Goal: Information Seeking & Learning: Learn about a topic

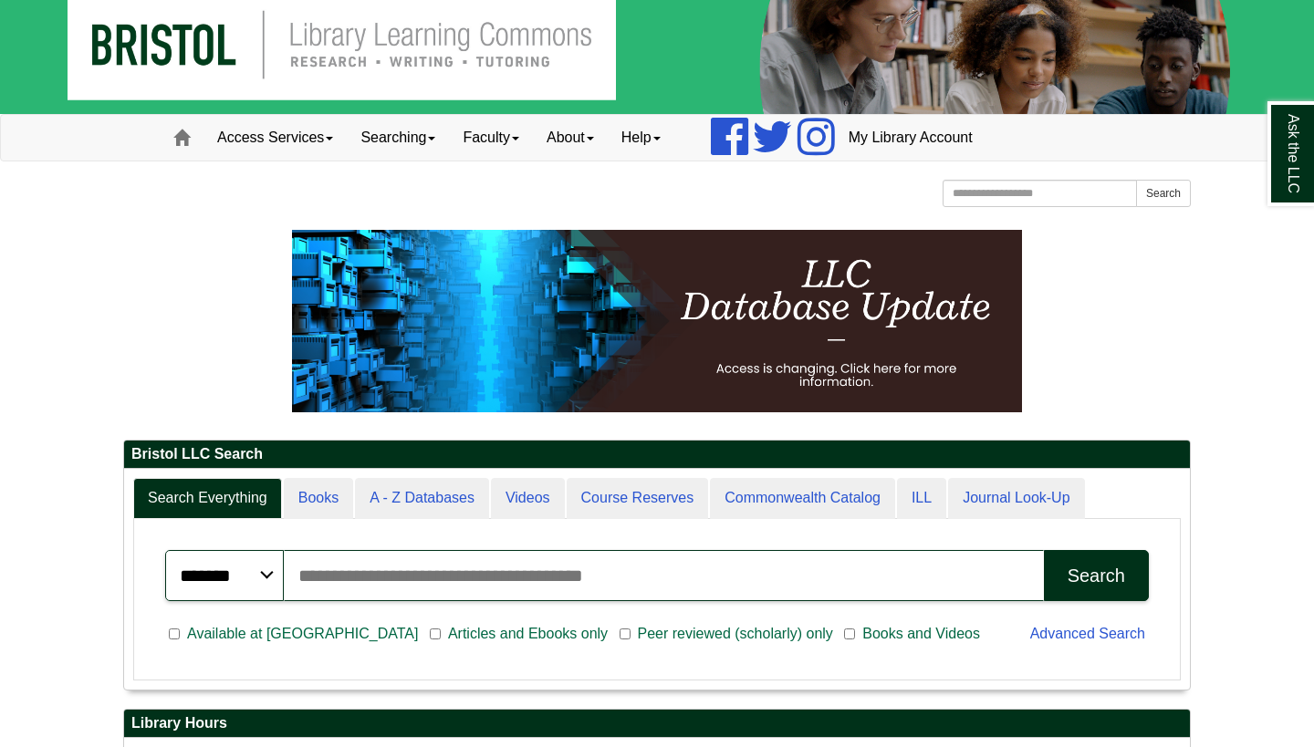
scroll to position [220, 1066]
click at [321, 146] on link "Access Services" at bounding box center [274, 138] width 143 height 46
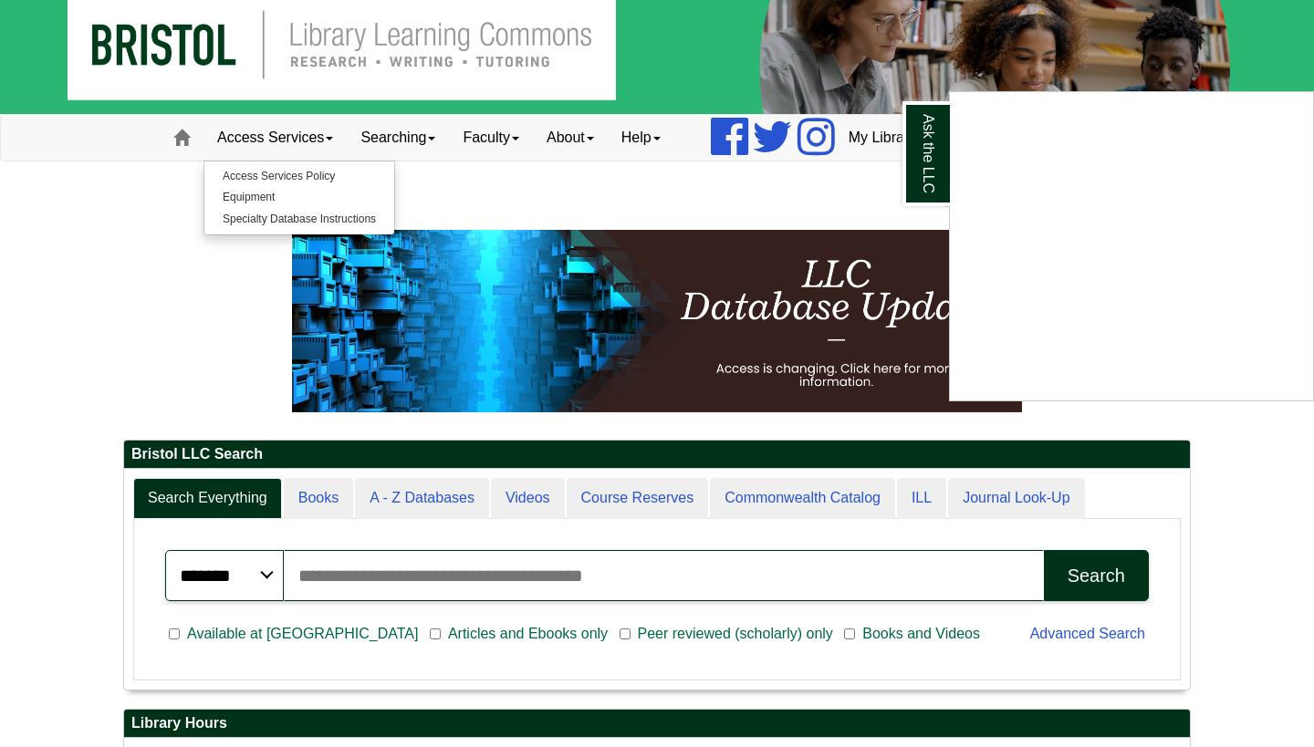
click at [322, 140] on div "Ask the LLC" at bounding box center [657, 373] width 1314 height 747
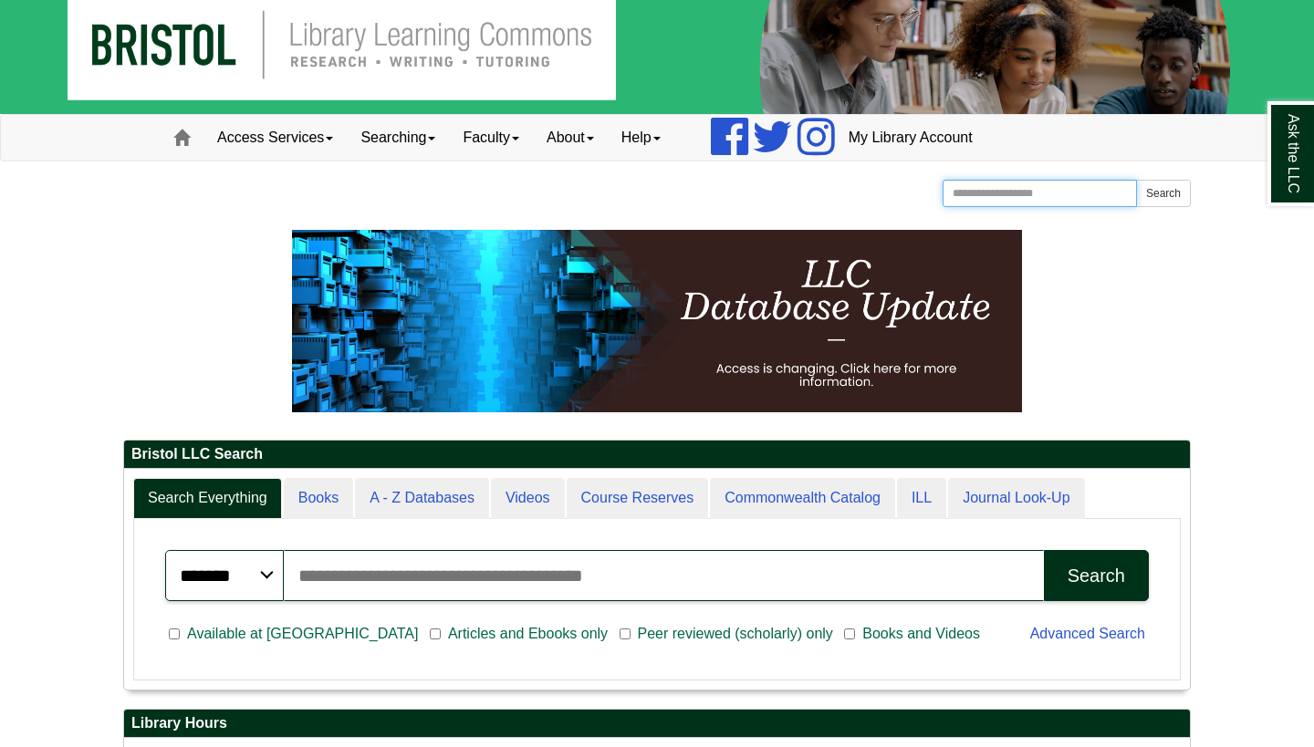
click at [968, 197] on input "Search the Website" at bounding box center [1039, 193] width 194 height 27
type input "********"
click at [1162, 193] on button "Search" at bounding box center [1163, 193] width 55 height 27
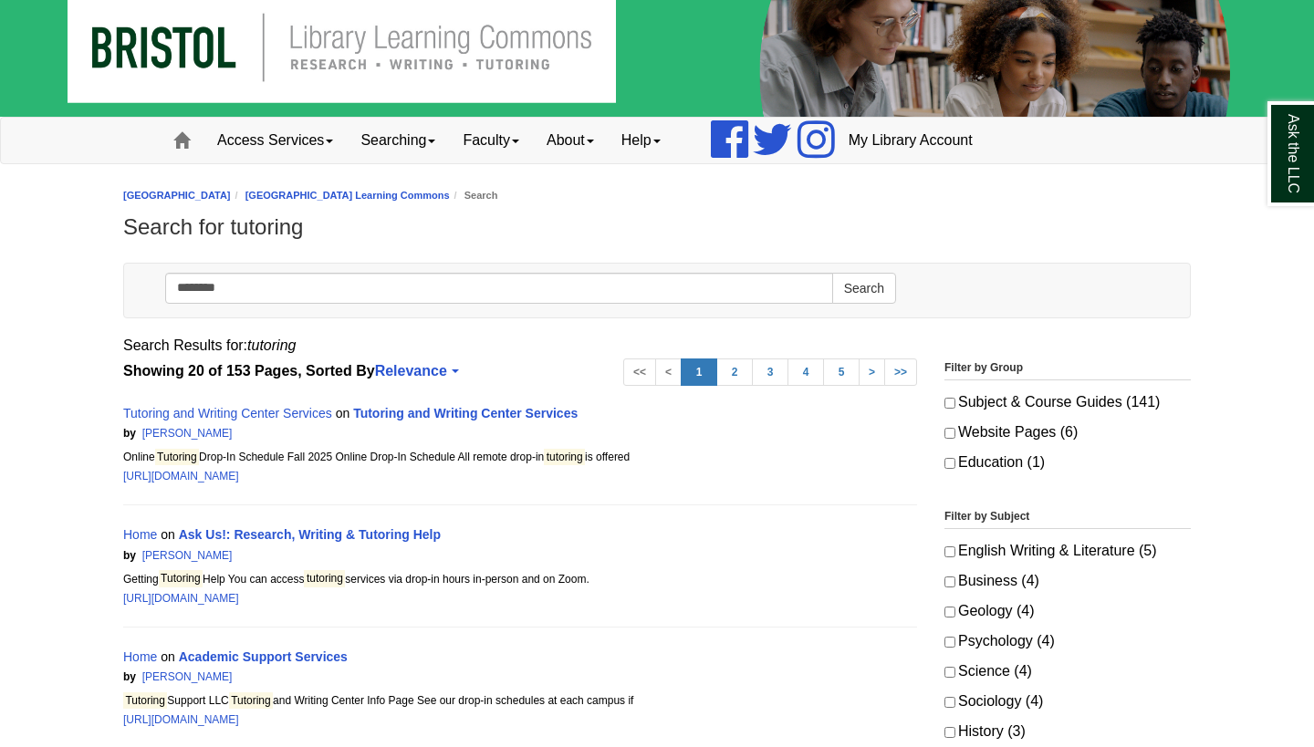
scroll to position [22, 0]
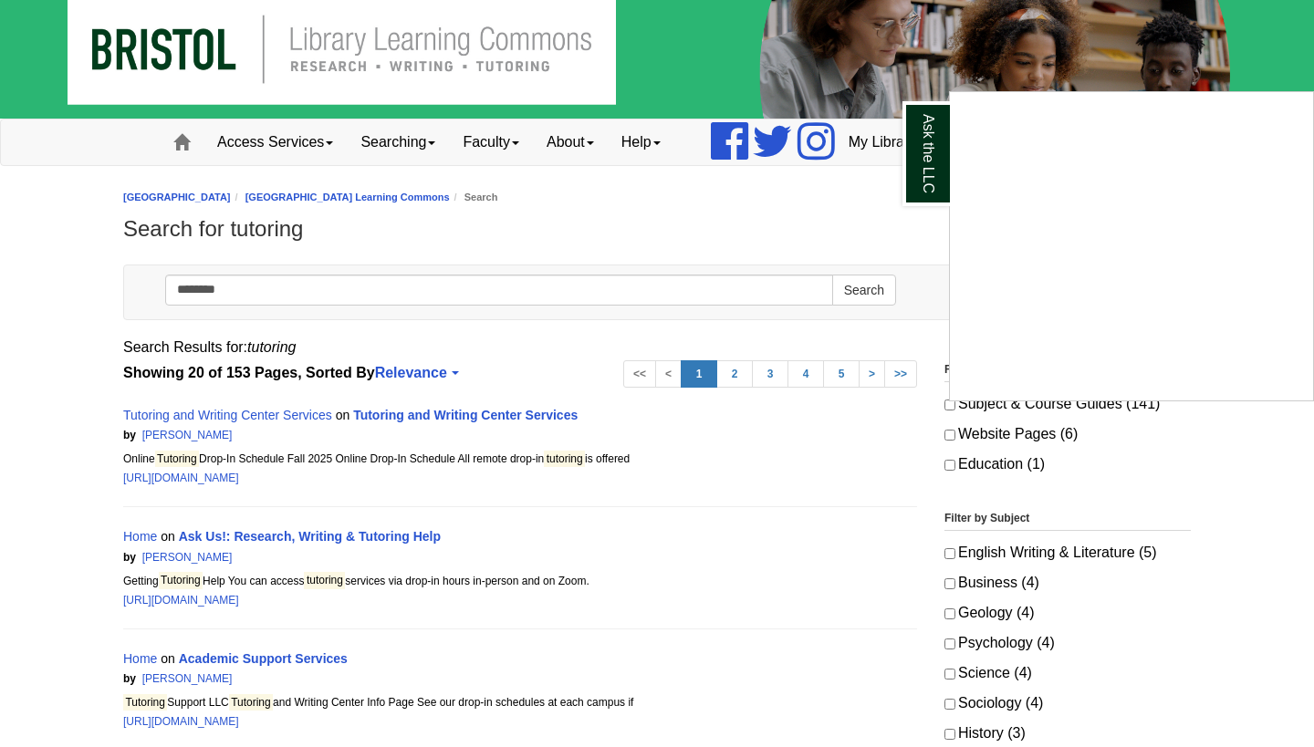
click at [452, 415] on div "Ask the LLC" at bounding box center [657, 373] width 1314 height 747
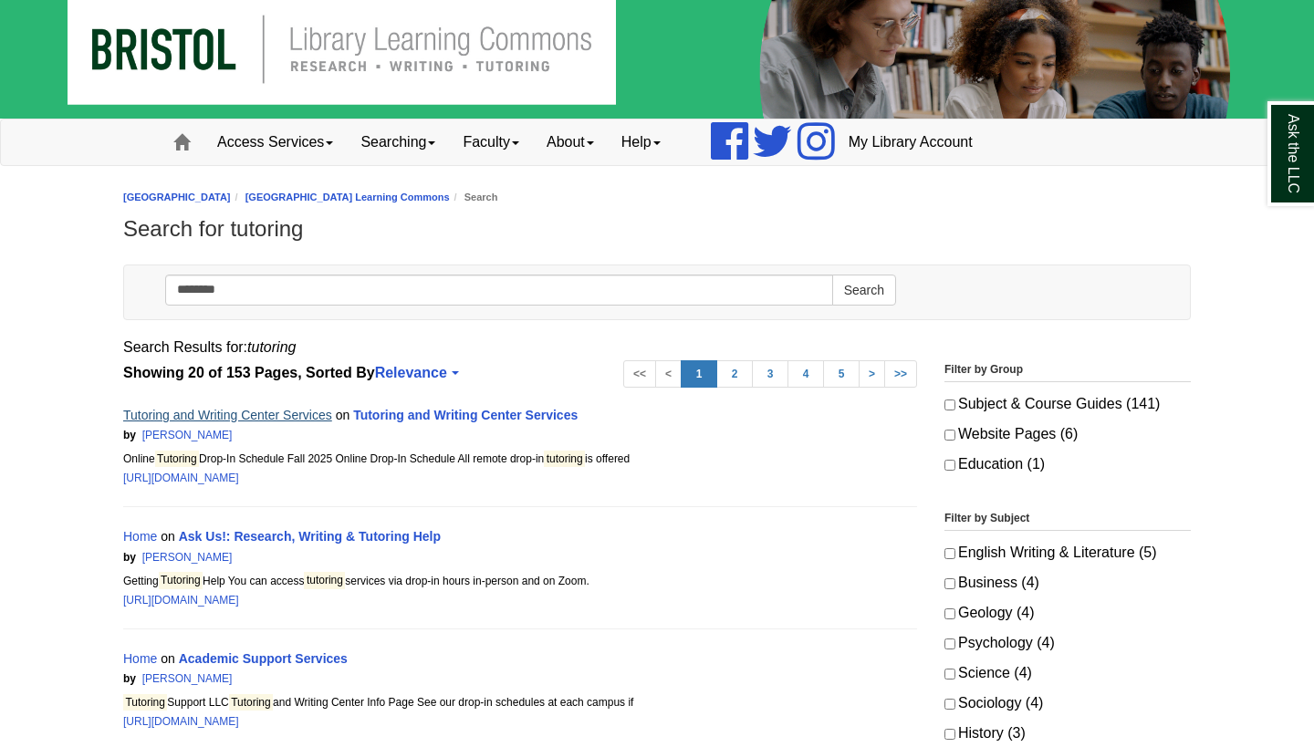
click at [220, 416] on link "Tutoring and Writing Center Services" at bounding box center [227, 415] width 209 height 15
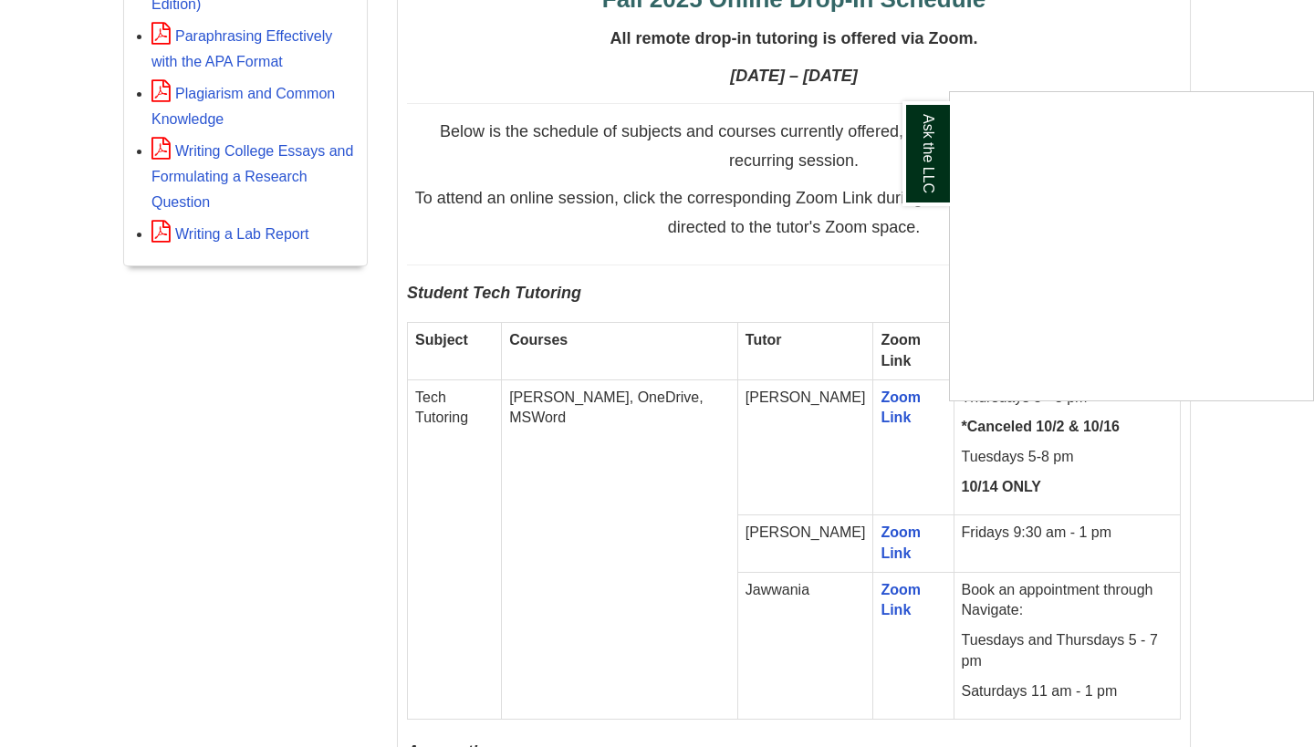
scroll to position [913, 0]
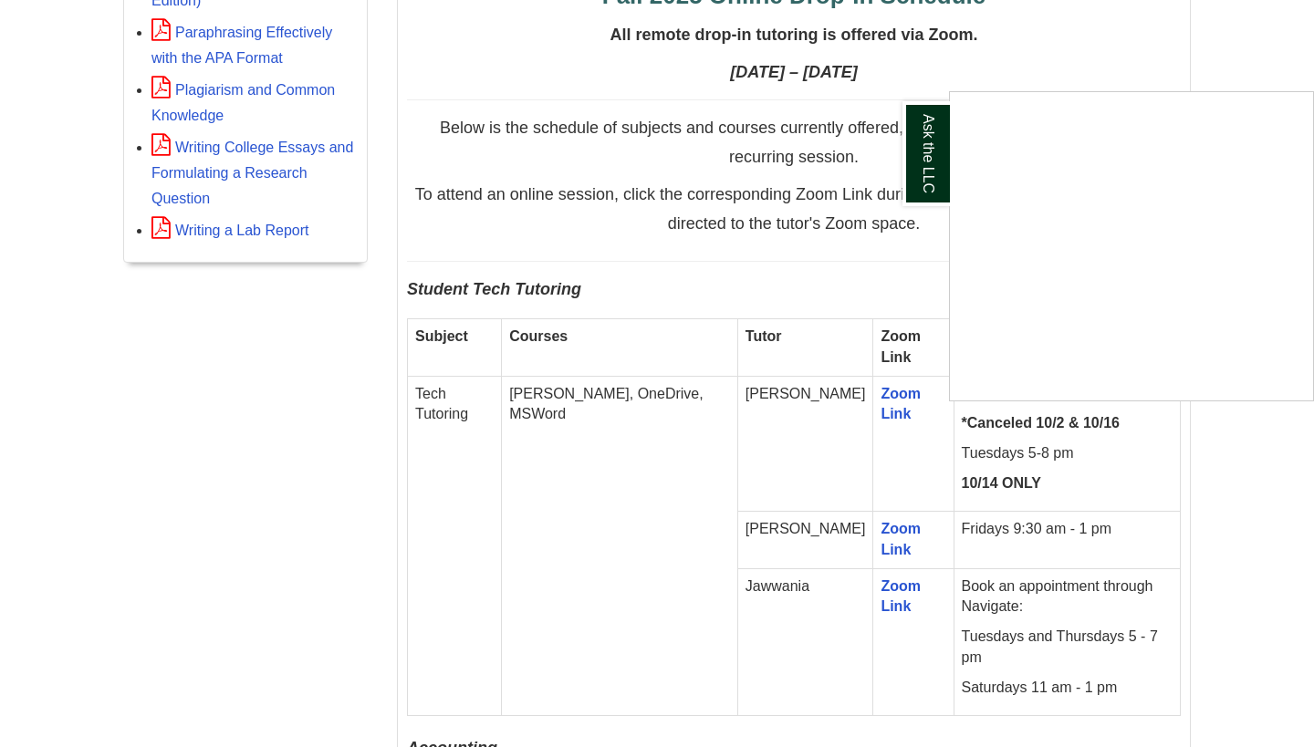
click at [1258, 515] on div "Ask the LLC" at bounding box center [657, 373] width 1314 height 747
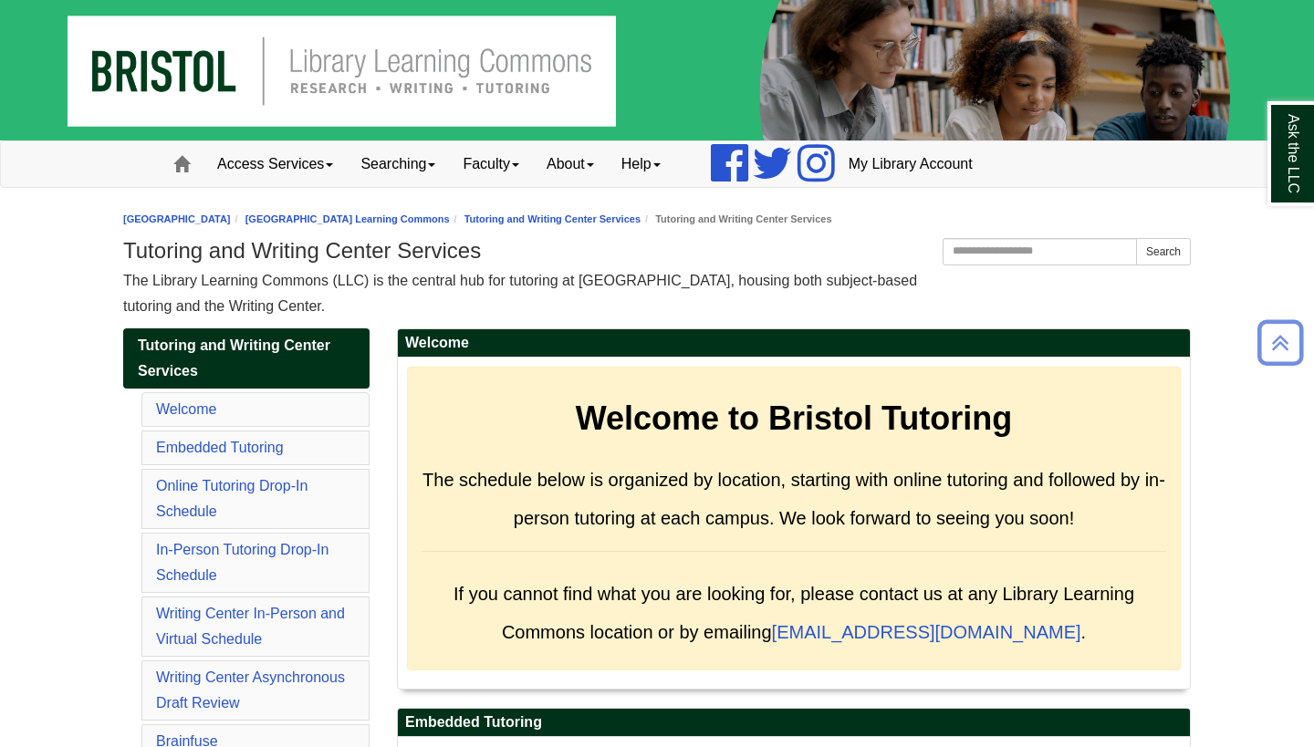
scroll to position [0, 0]
